Goal: Task Accomplishment & Management: Complete application form

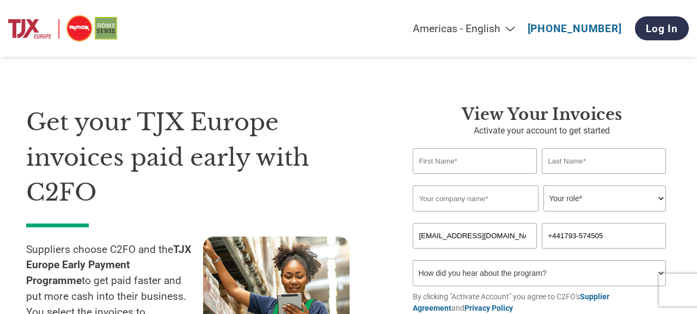
select select "en-[GEOGRAPHIC_DATA]"
type input "Anurag"
type input "Chaturvedi"
type input "Marvel X Limited"
select select "CEO"
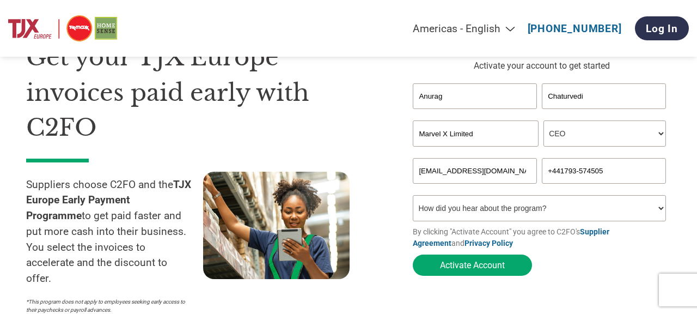
scroll to position [70, 0]
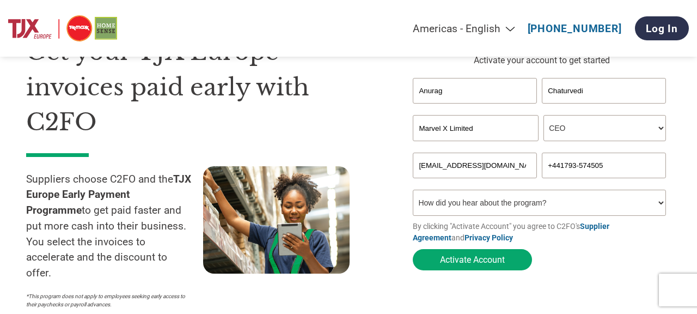
select select "Other"
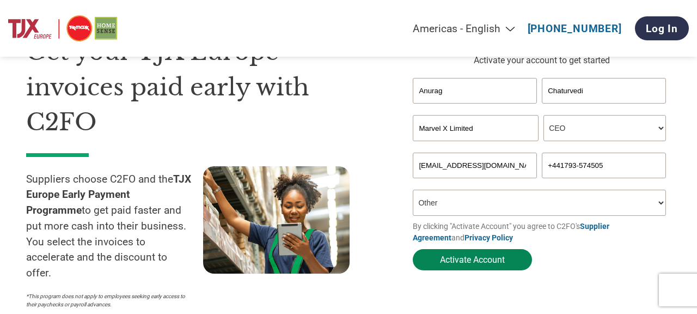
click at [492, 256] on button "Activate Account" at bounding box center [472, 259] width 119 height 21
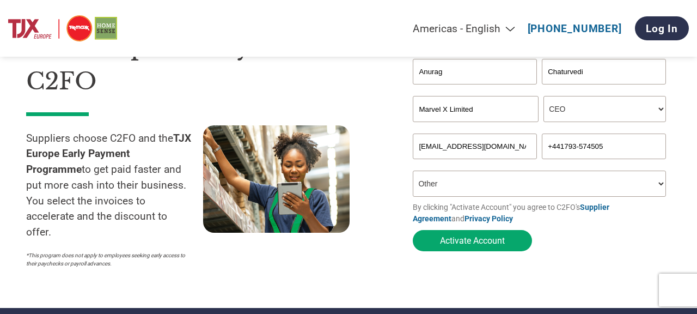
scroll to position [114, 0]
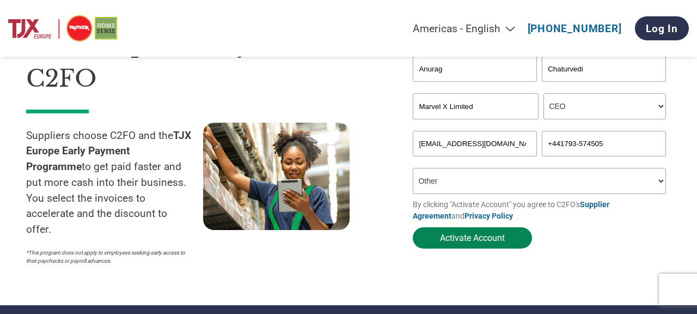
click at [500, 236] on button "Activate Account" at bounding box center [472, 237] width 119 height 21
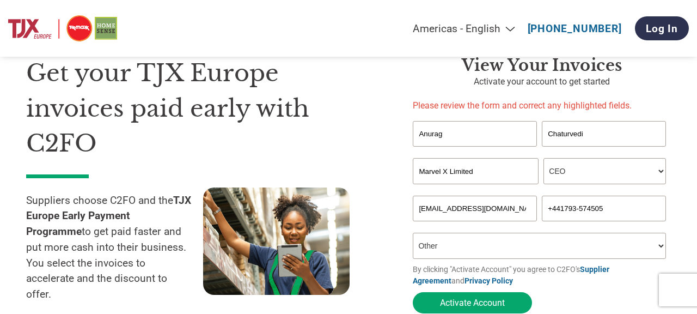
scroll to position [48, 0]
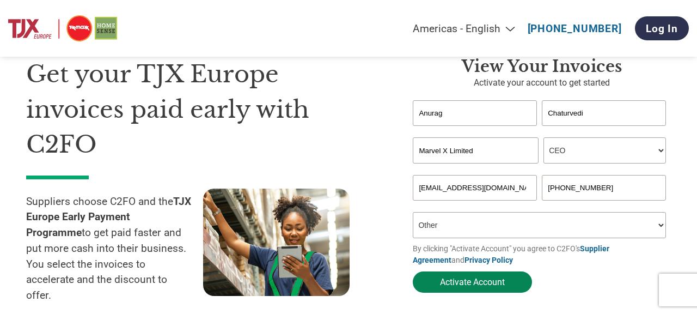
type input "[PHONE_NUMBER]"
click at [492, 277] on button "Activate Account" at bounding box center [472, 281] width 119 height 21
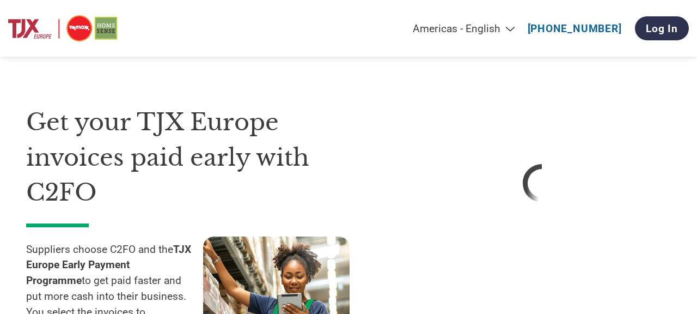
select select "en-[GEOGRAPHIC_DATA]"
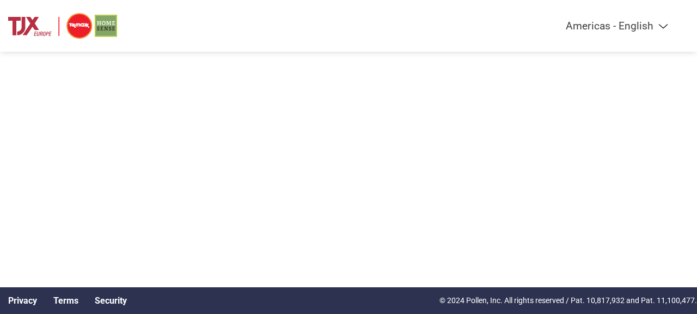
select select "en-[GEOGRAPHIC_DATA]"
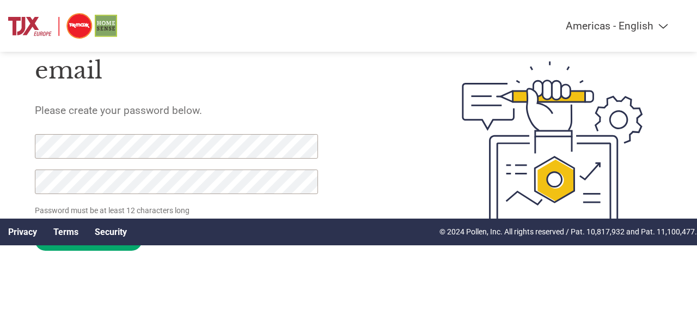
scroll to position [69, 0]
click at [120, 247] on input "Set Password" at bounding box center [88, 239] width 107 height 21
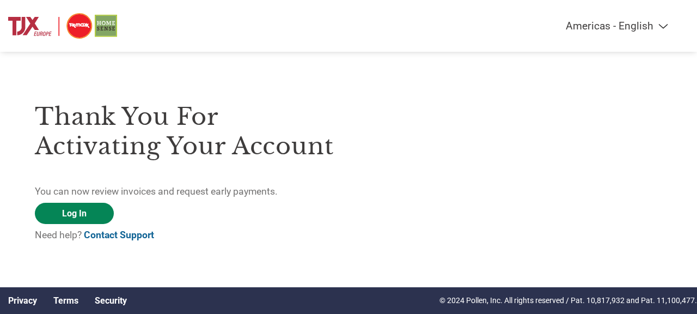
click at [86, 209] on link "Log In" at bounding box center [74, 213] width 79 height 21
